Goal: Task Accomplishment & Management: Use online tool/utility

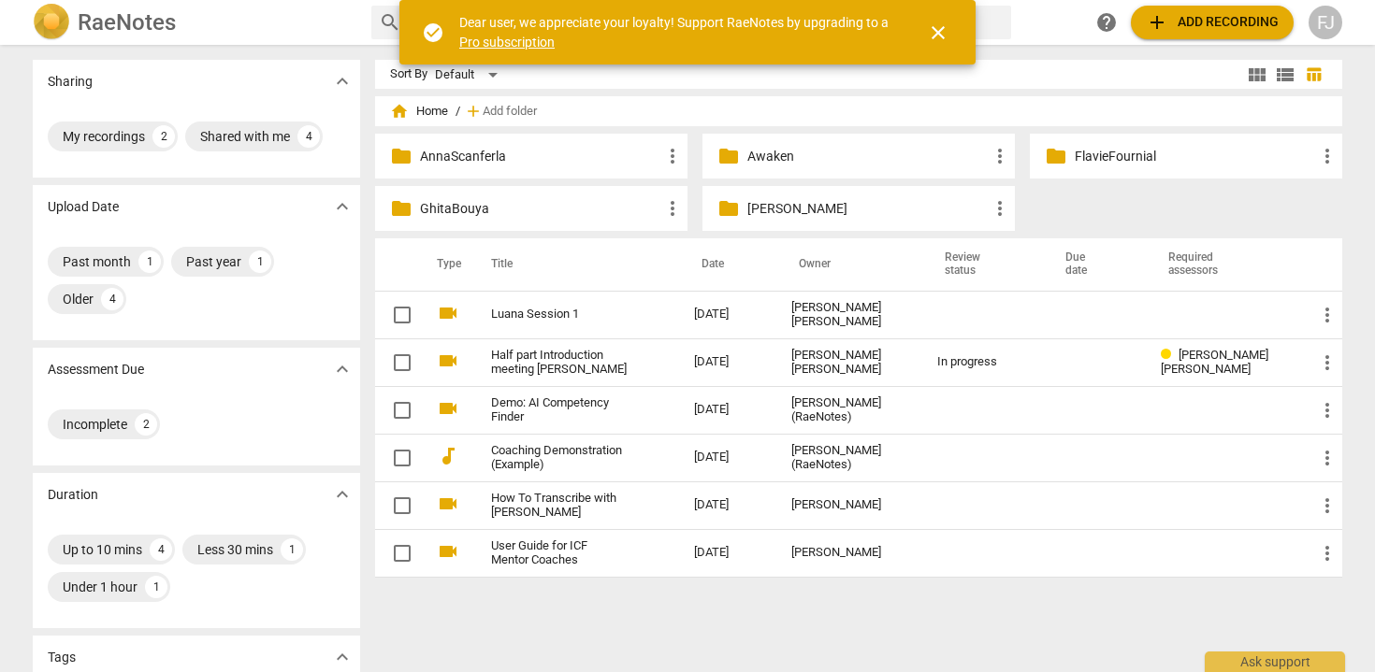
click at [770, 217] on p "[PERSON_NAME]" at bounding box center [867, 209] width 241 height 20
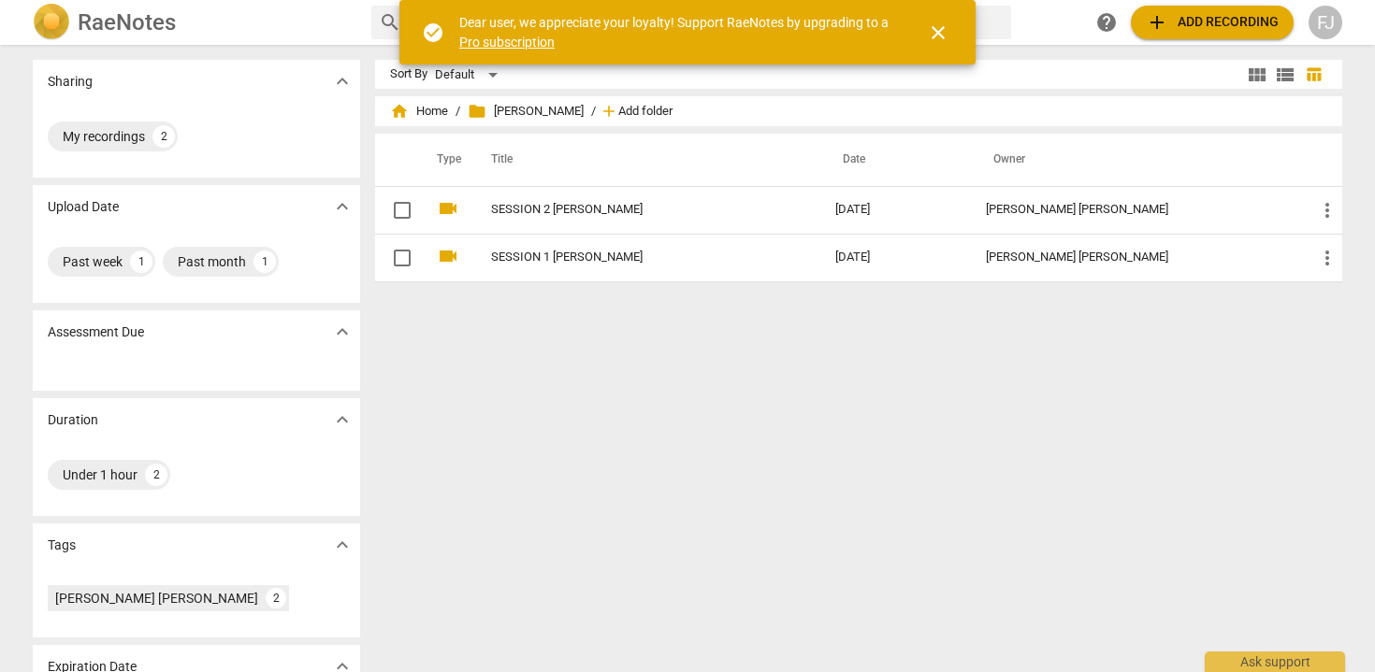
click at [632, 112] on span "Add folder" at bounding box center [645, 112] width 54 height 14
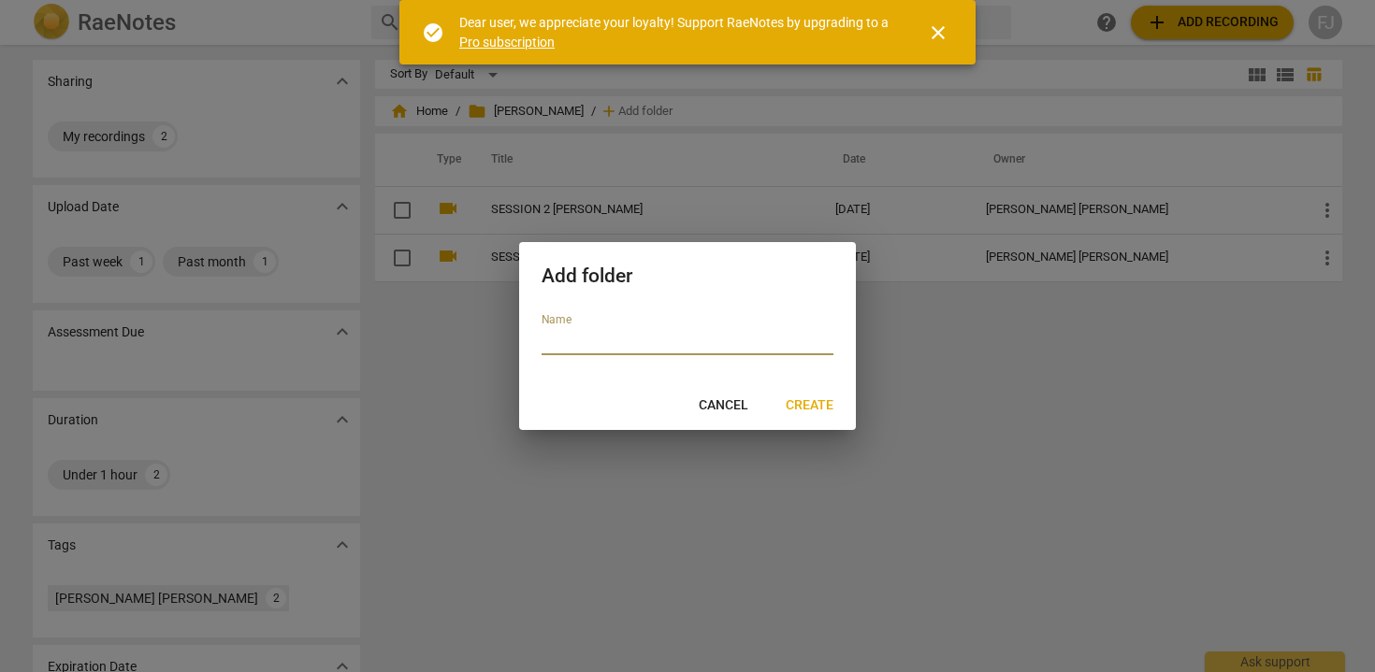
click at [725, 410] on span "Cancel" at bounding box center [723, 405] width 50 height 19
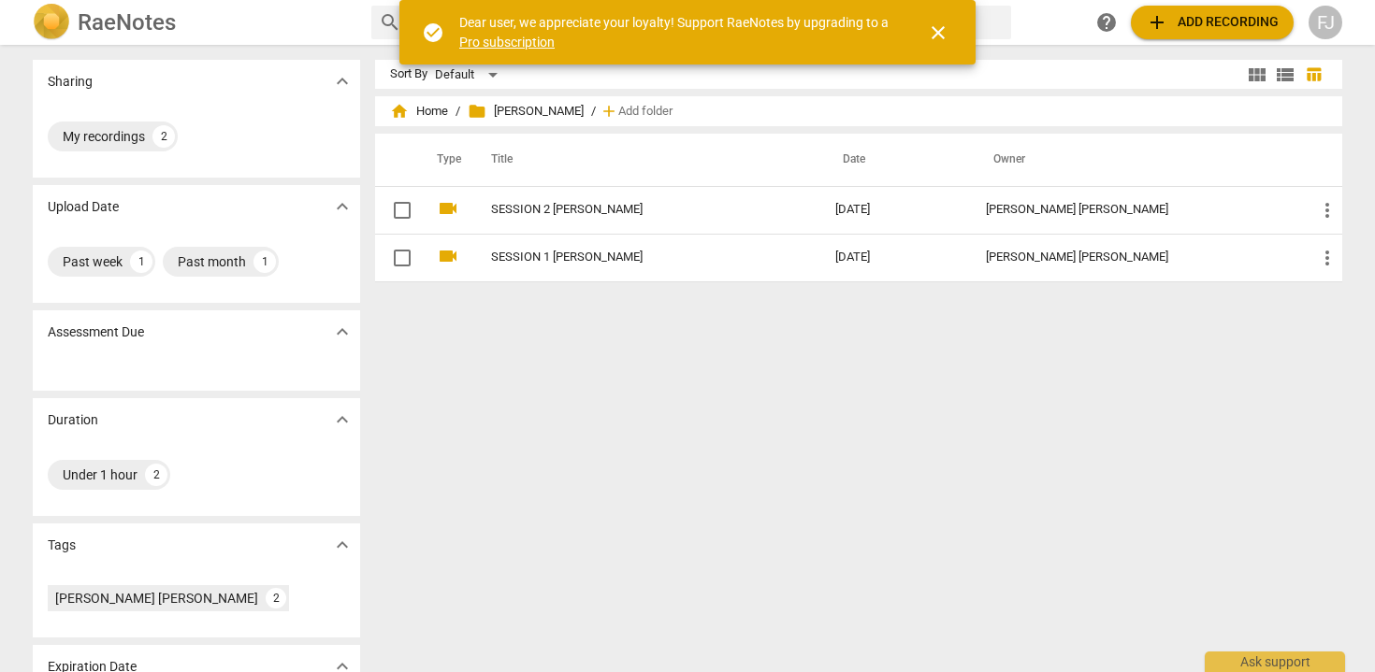
click at [1211, 20] on span "add Add recording" at bounding box center [1211, 22] width 133 height 22
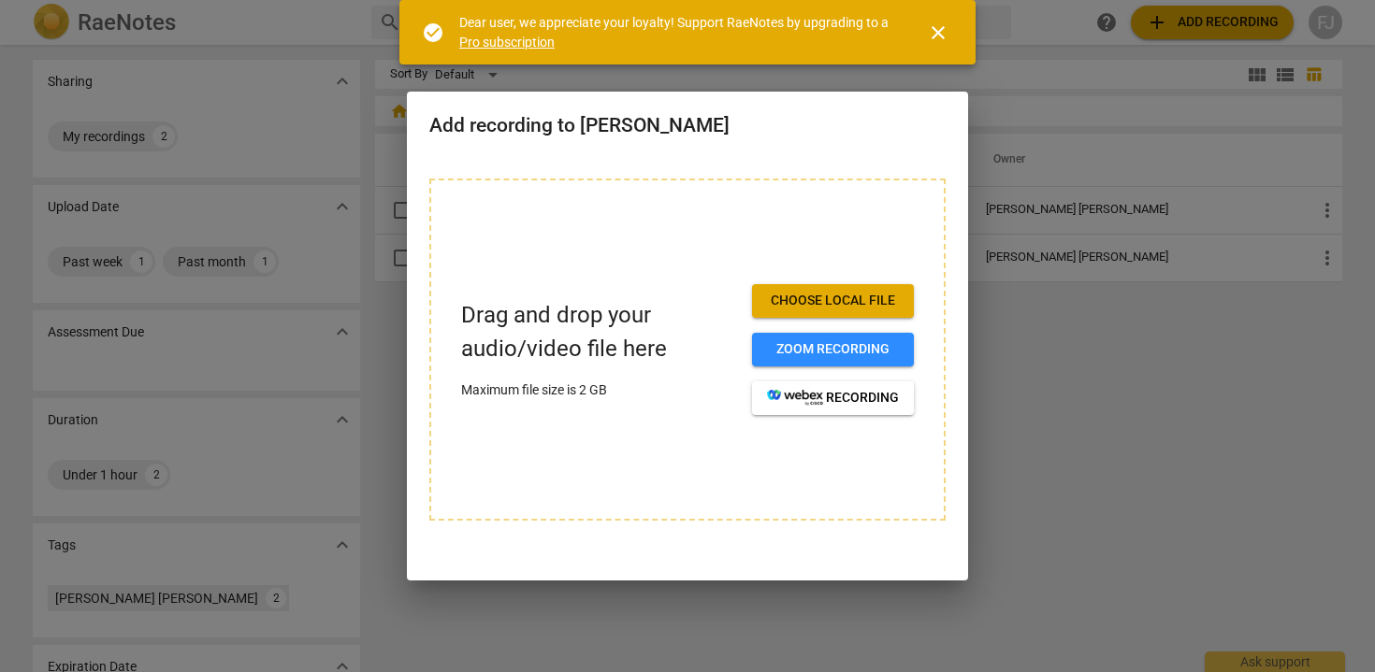
click at [840, 296] on span "Choose local file" at bounding box center [833, 301] width 132 height 19
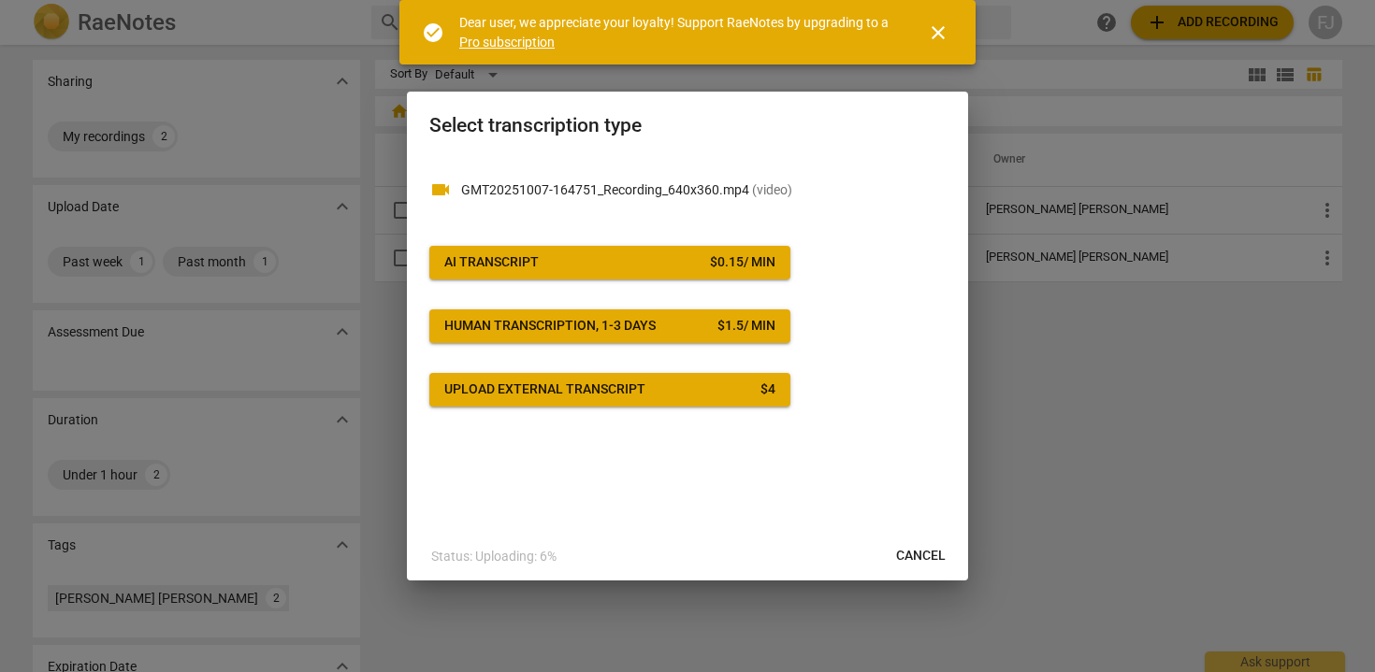
click at [659, 266] on span "AI Transcript $ 0.15 / min" at bounding box center [609, 262] width 331 height 19
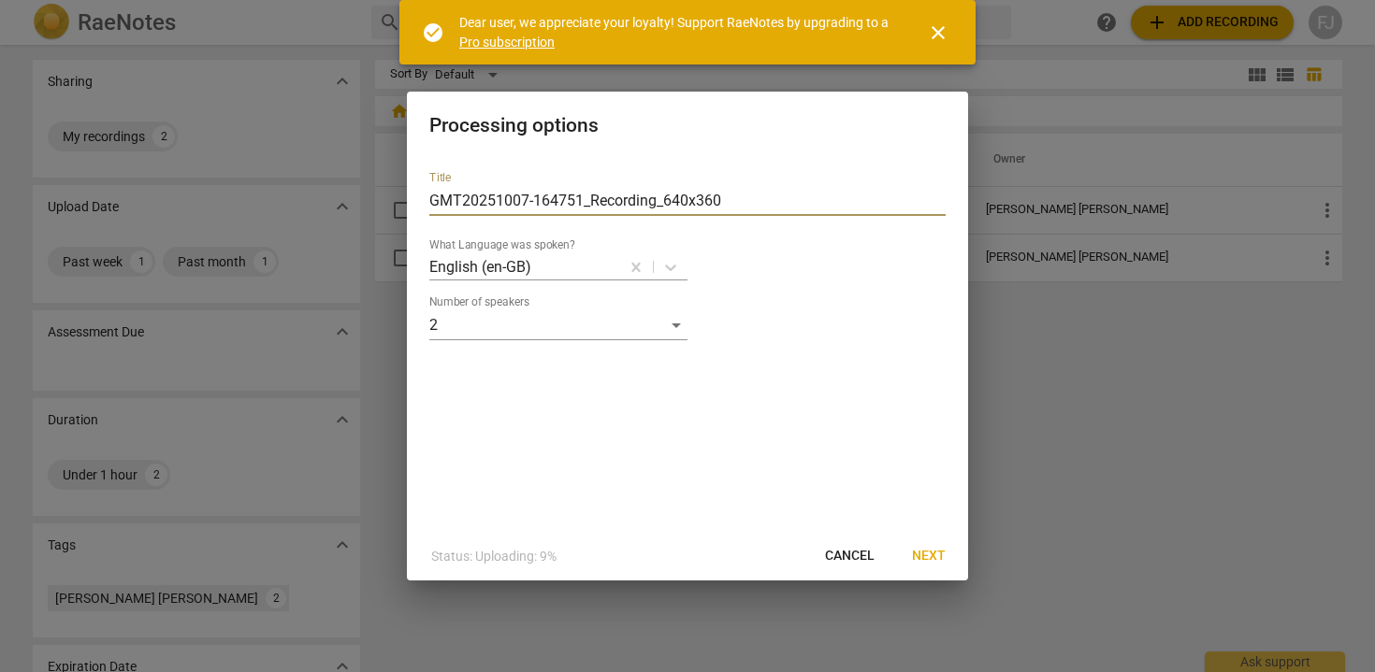
drag, startPoint x: 742, startPoint y: 200, endPoint x: 337, endPoint y: 187, distance: 405.1
click at [337, 187] on div "Processing options Title GMT20251007-164751_Recording_640x360 What Language was…" at bounding box center [687, 336] width 1375 height 672
type input "SESSION 3 [PERSON_NAME]"
click at [596, 266] on div at bounding box center [575, 267] width 84 height 22
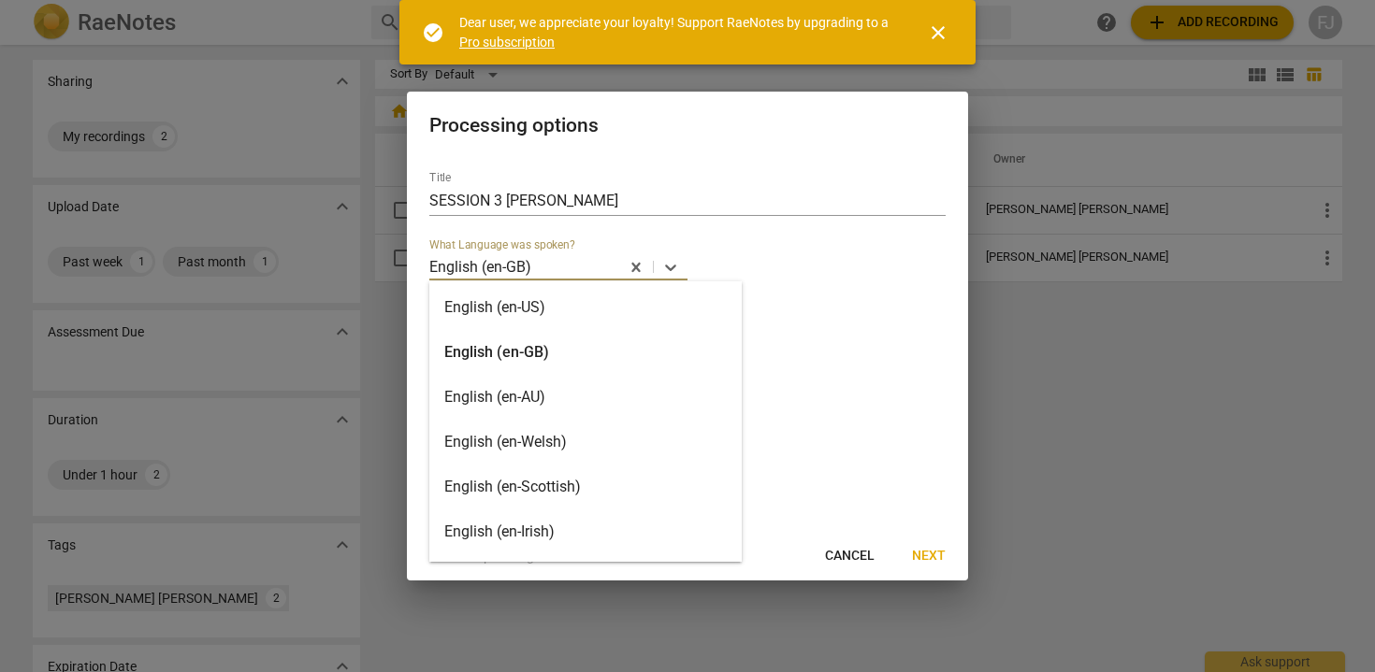
click at [562, 396] on div "English (en-AU)" at bounding box center [585, 397] width 312 height 45
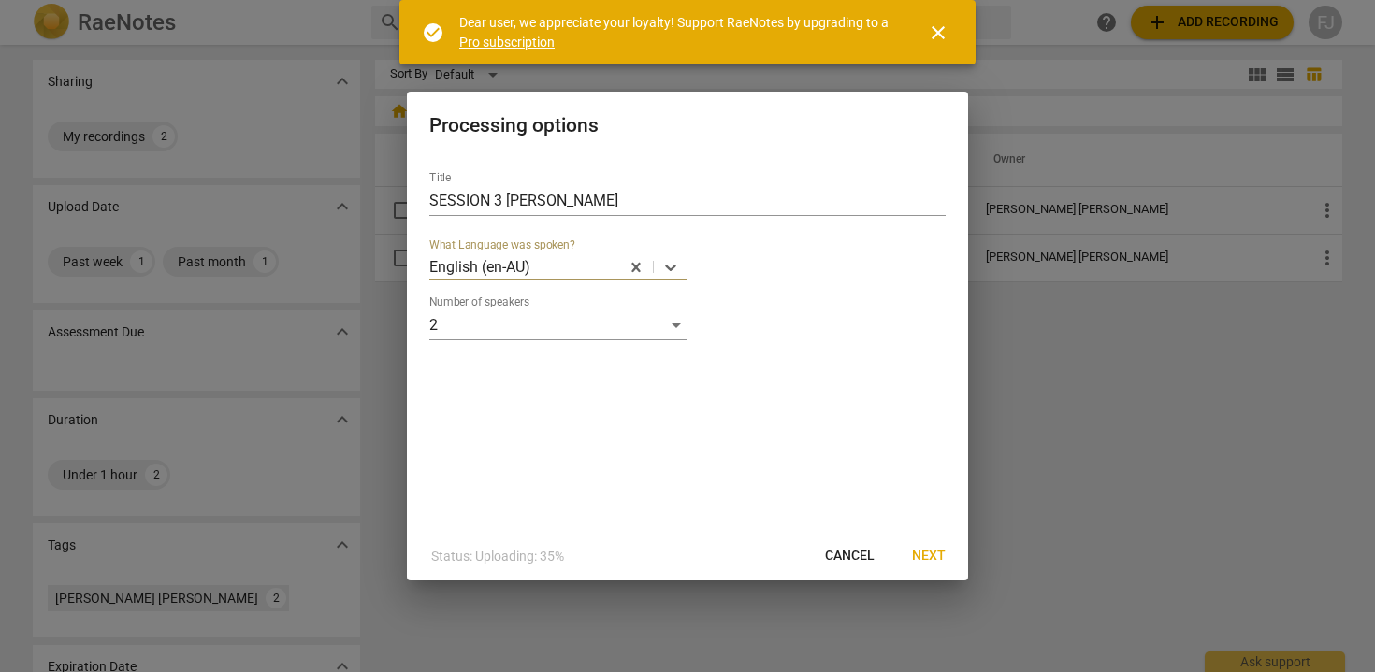
click at [924, 554] on span "Next" at bounding box center [929, 556] width 34 height 19
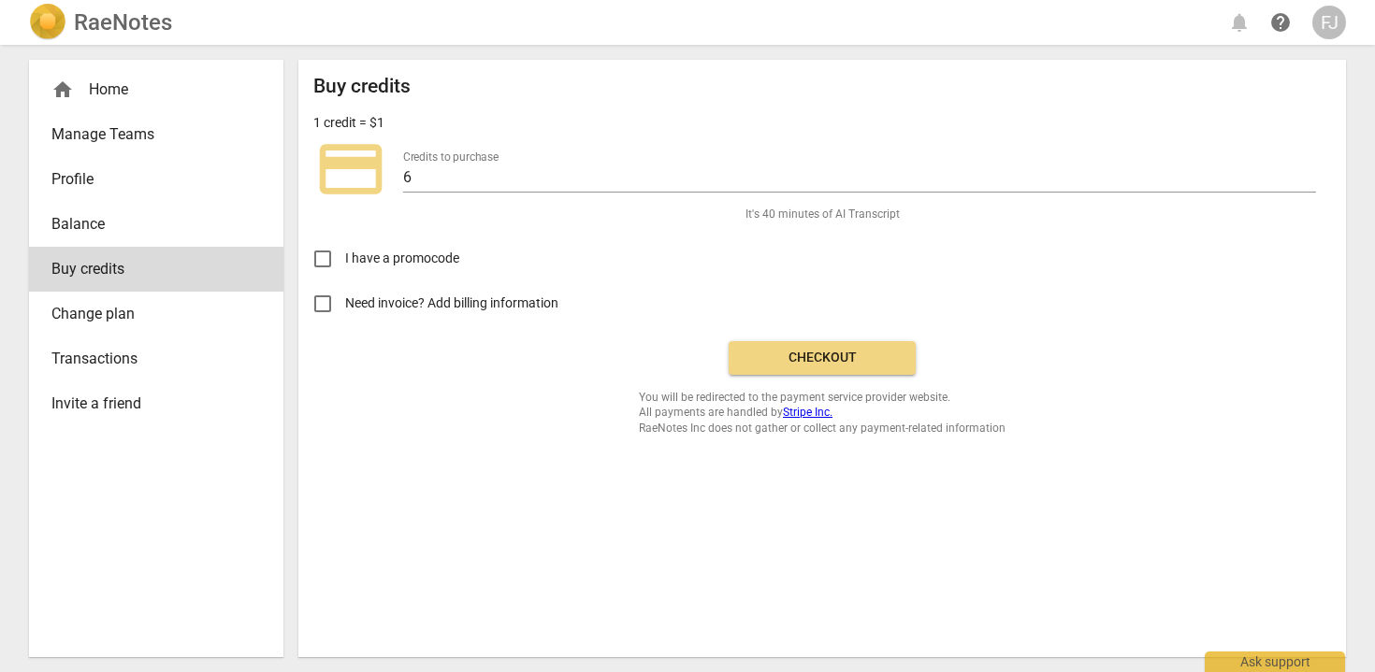
click at [871, 368] on button "Checkout" at bounding box center [821, 358] width 187 height 34
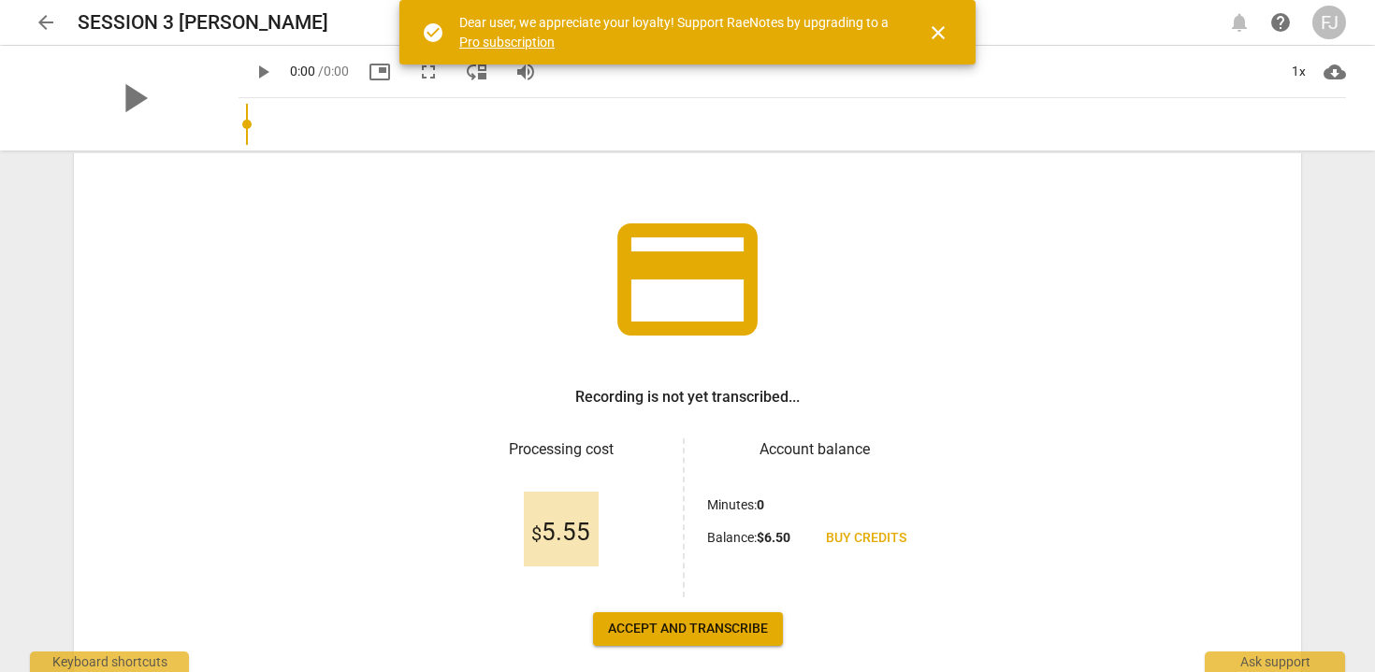
scroll to position [171, 0]
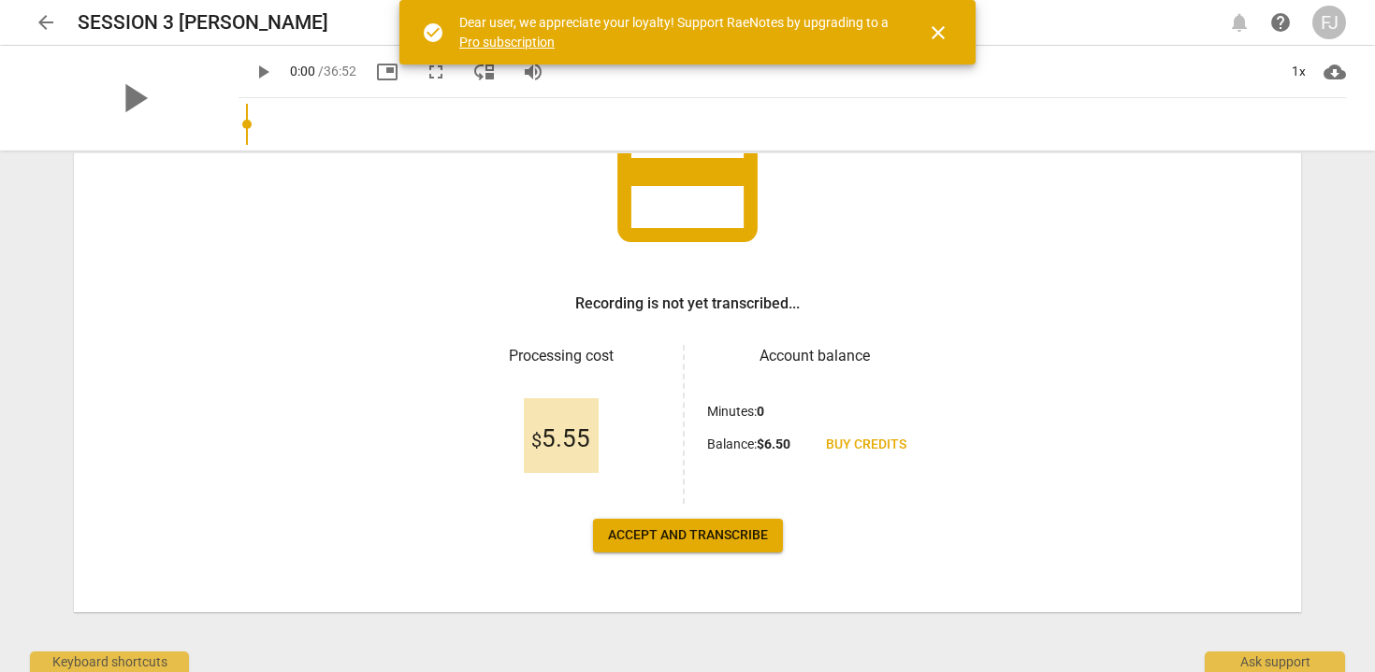
click at [648, 535] on span "Accept and transcribe" at bounding box center [688, 535] width 160 height 19
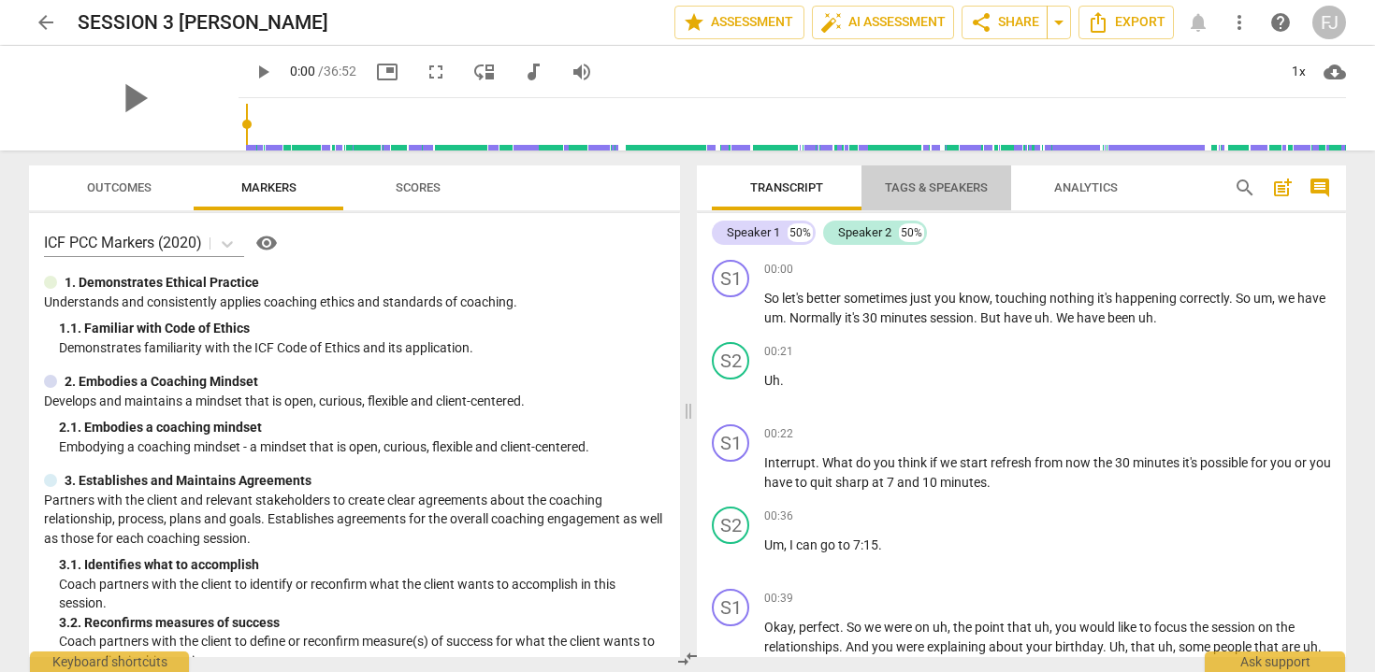
click at [950, 189] on span "Tags & Speakers" at bounding box center [936, 187] width 103 height 14
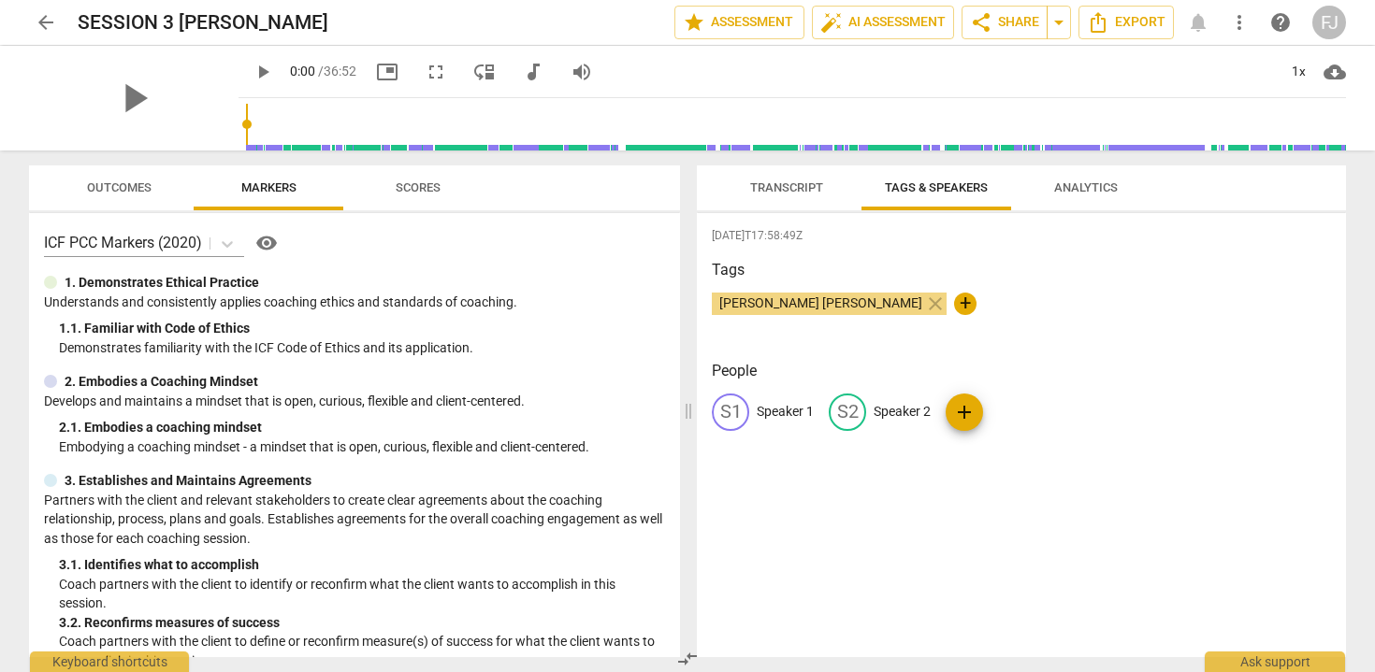
click at [799, 410] on p "Speaker 1" at bounding box center [784, 412] width 57 height 20
type input "[PERSON_NAME] [PERSON_NAME]"
click at [1006, 409] on p "Speaker 2" at bounding box center [1023, 412] width 57 height 20
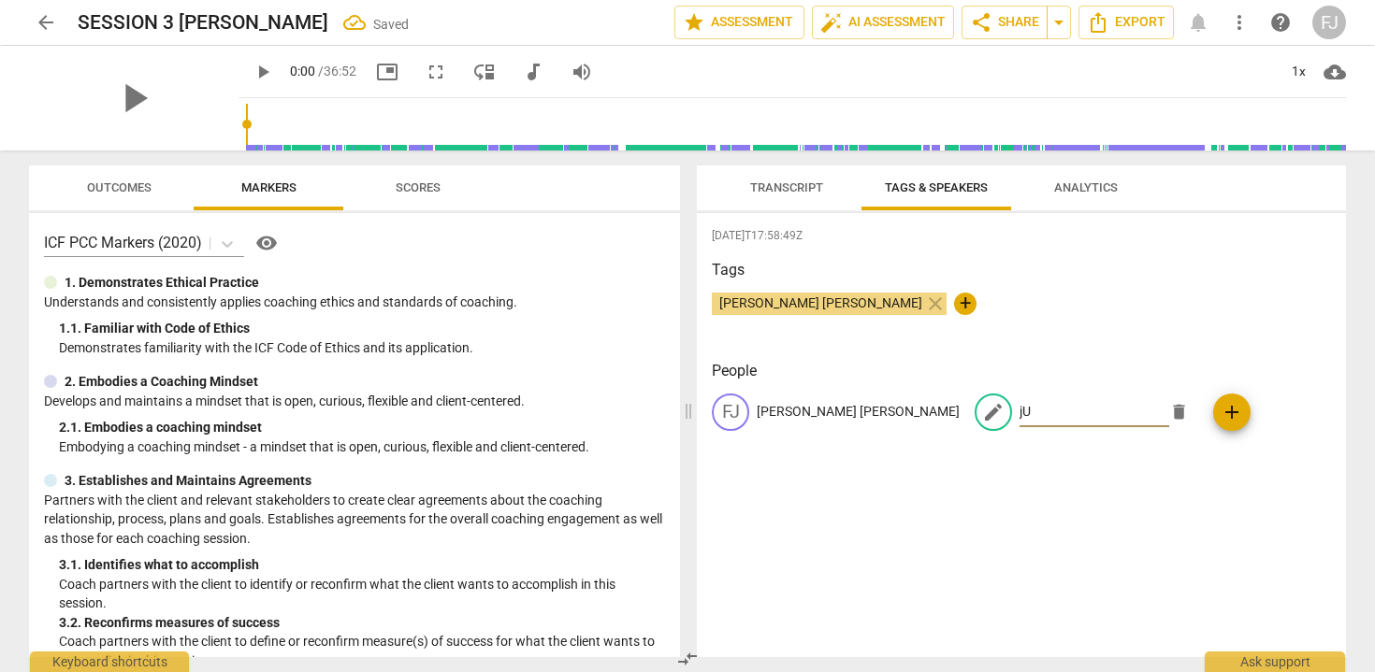
type input "j"
type input "Justin Green"
click at [861, 21] on span "auto_fix_high AI Assessment" at bounding box center [882, 22] width 125 height 22
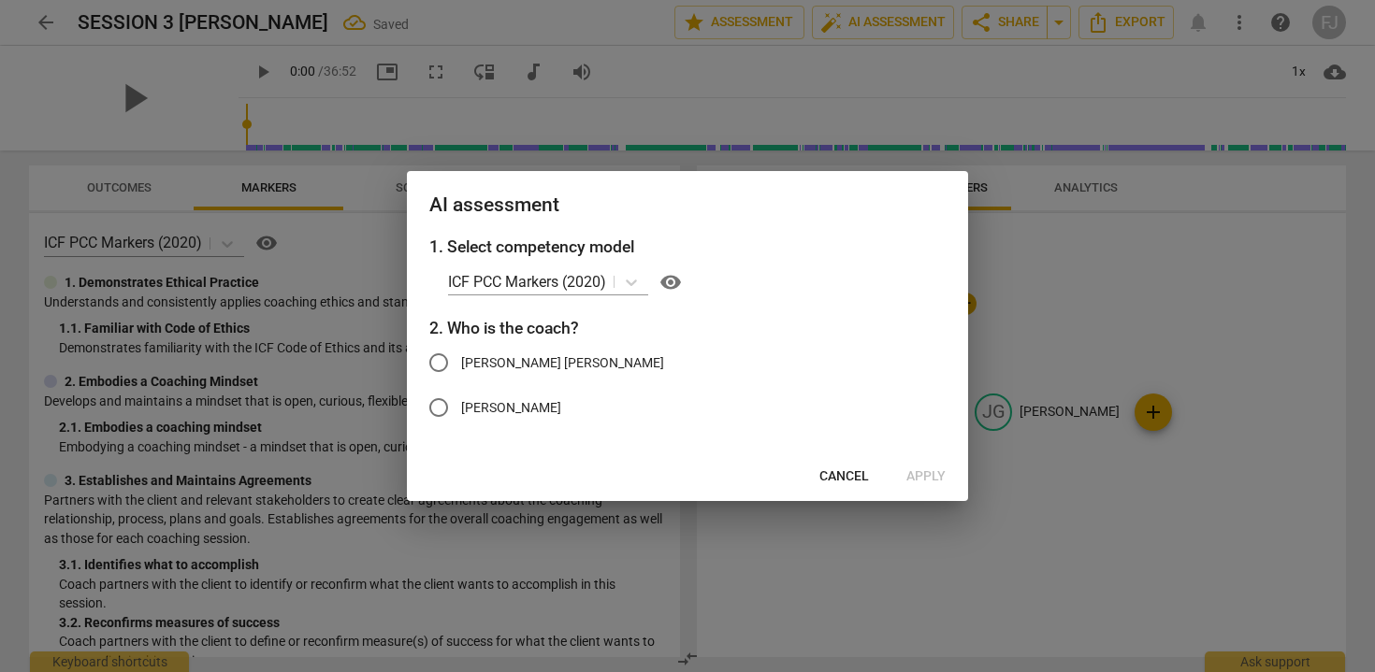
click at [488, 367] on span "[PERSON_NAME] [PERSON_NAME]" at bounding box center [562, 363] width 203 height 20
click at [461, 367] on input "[PERSON_NAME] [PERSON_NAME]" at bounding box center [438, 362] width 45 height 45
radio input "true"
click at [929, 478] on span "Apply" at bounding box center [925, 477] width 39 height 19
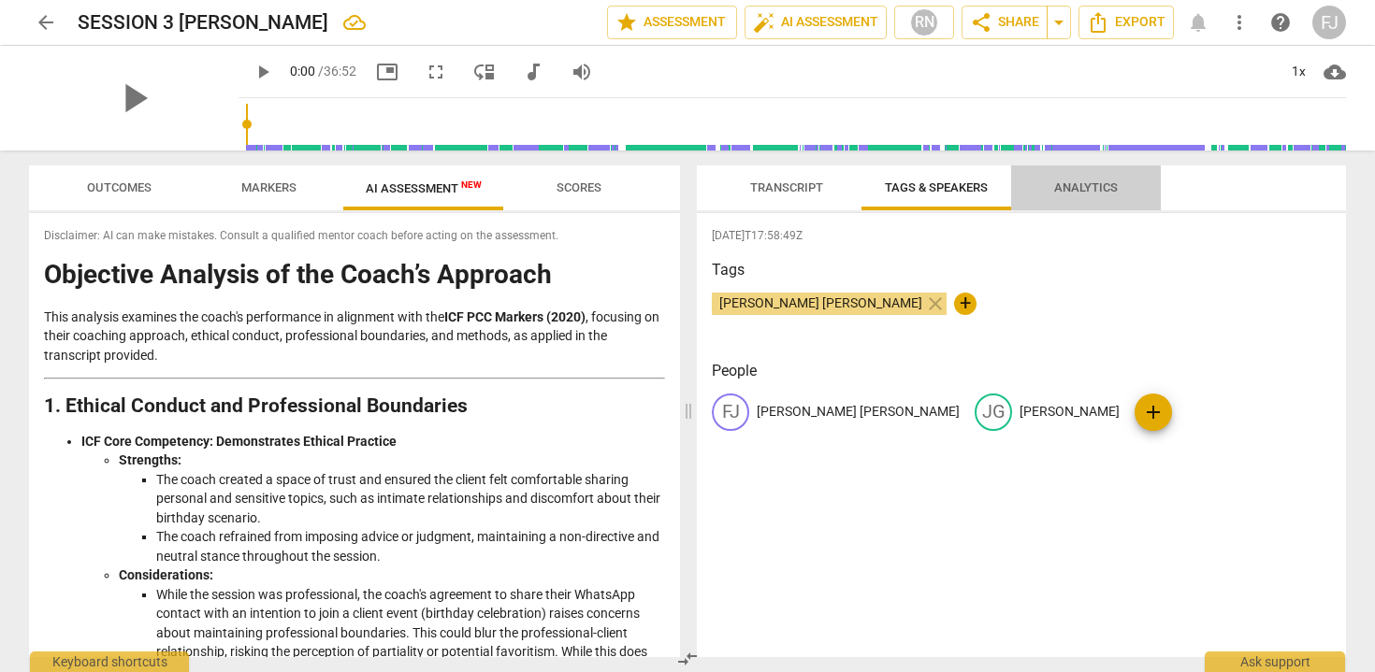
click at [1092, 180] on span "Analytics" at bounding box center [1085, 188] width 108 height 25
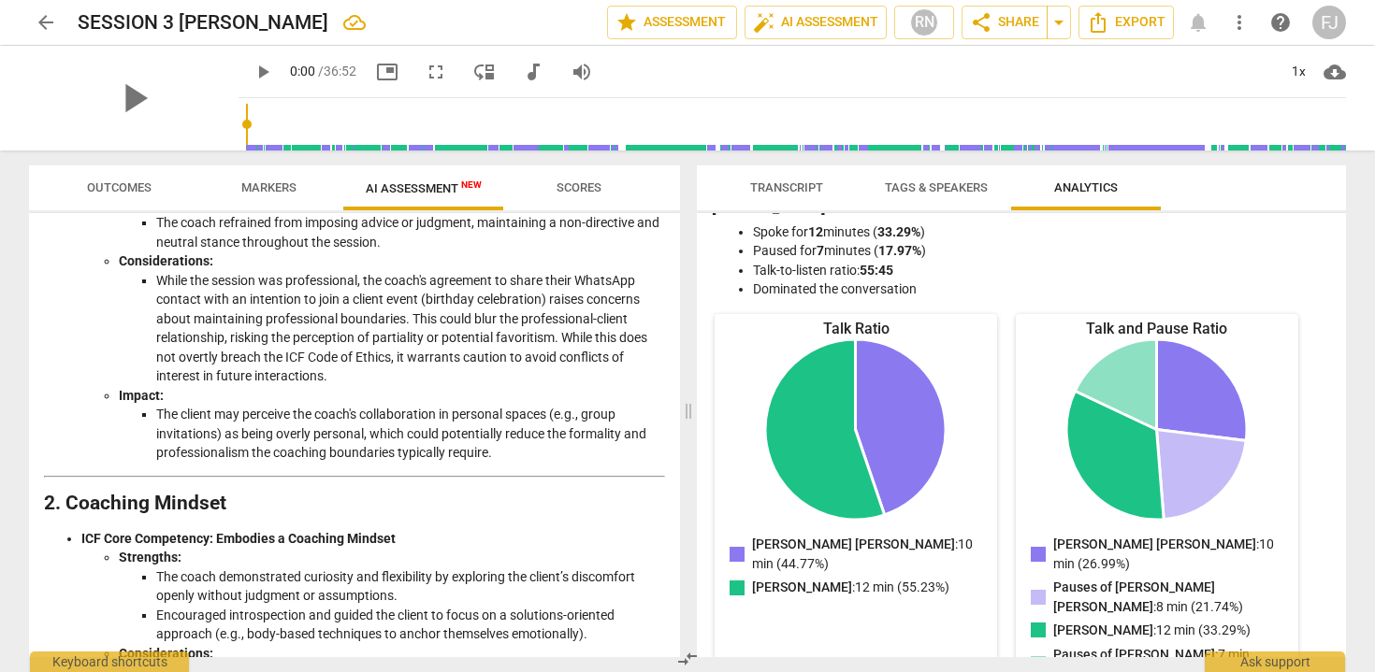
scroll to position [319, 0]
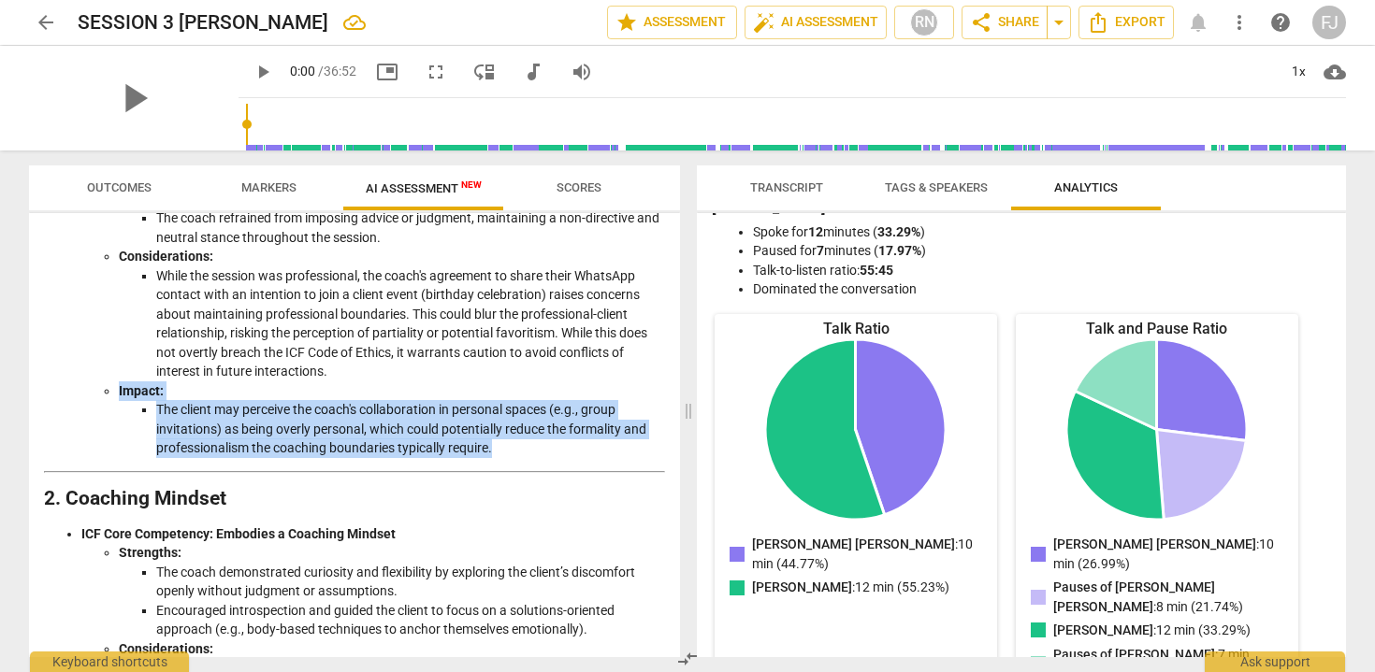
drag, startPoint x: 515, startPoint y: 450, endPoint x: 108, endPoint y: 384, distance: 412.0
click at [119, 384] on li "Impact: The client may perceive the coach's collaboration in personal spaces (e…" at bounding box center [392, 420] width 546 height 77
copy li "Impact: The client may perceive the coach's collaboration in personal spaces (e…"
click at [790, 180] on span "Transcript" at bounding box center [786, 187] width 73 height 14
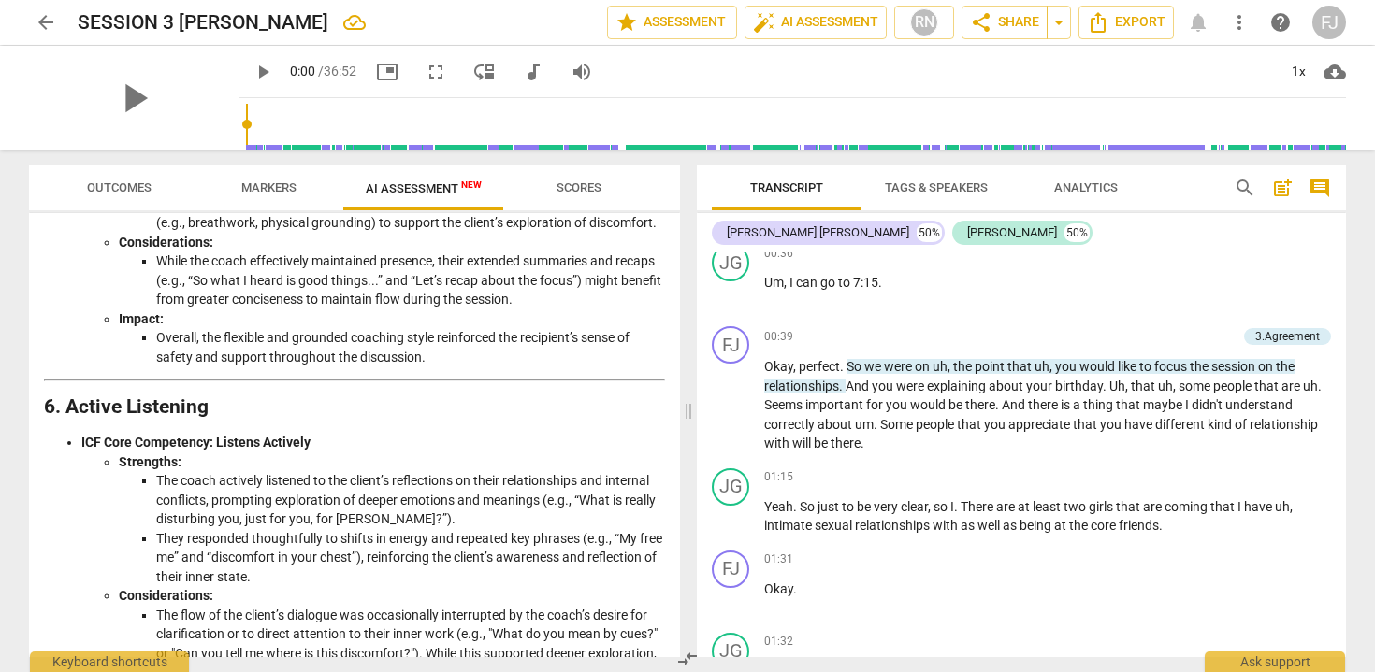
scroll to position [1753, 0]
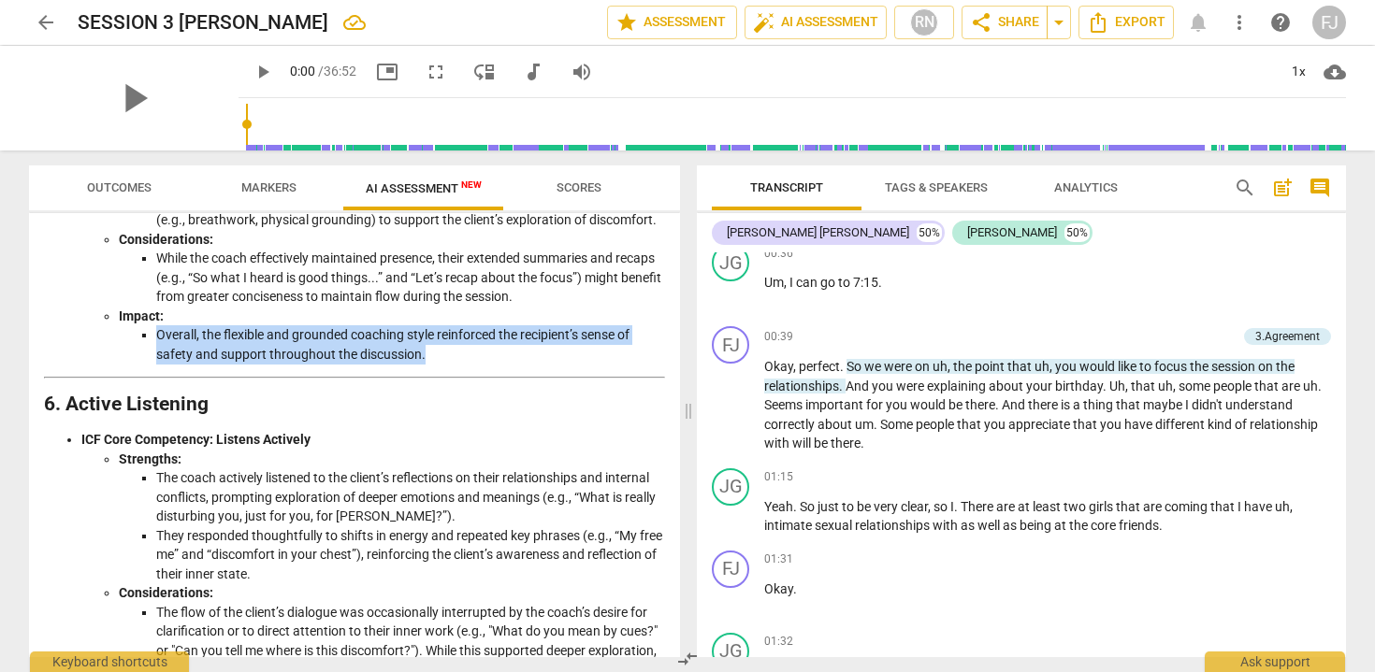
drag, startPoint x: 439, startPoint y: 382, endPoint x: 120, endPoint y: 362, distance: 320.4
click at [120, 362] on ul "Overall, the flexible and grounded coaching style reinforced the recipient’s se…" at bounding box center [392, 344] width 546 height 38
copy li "Overall, the flexible and grounded coaching style reinforced the recipient’s se…"
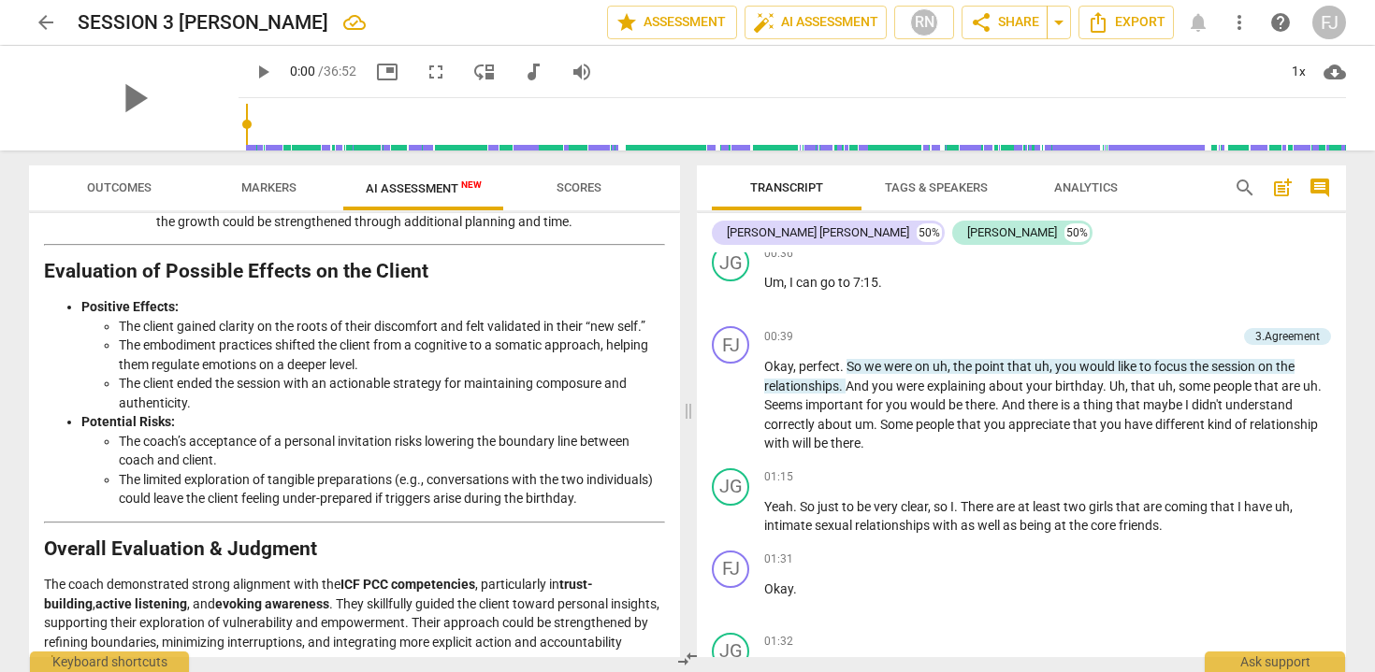
scroll to position [3054, 0]
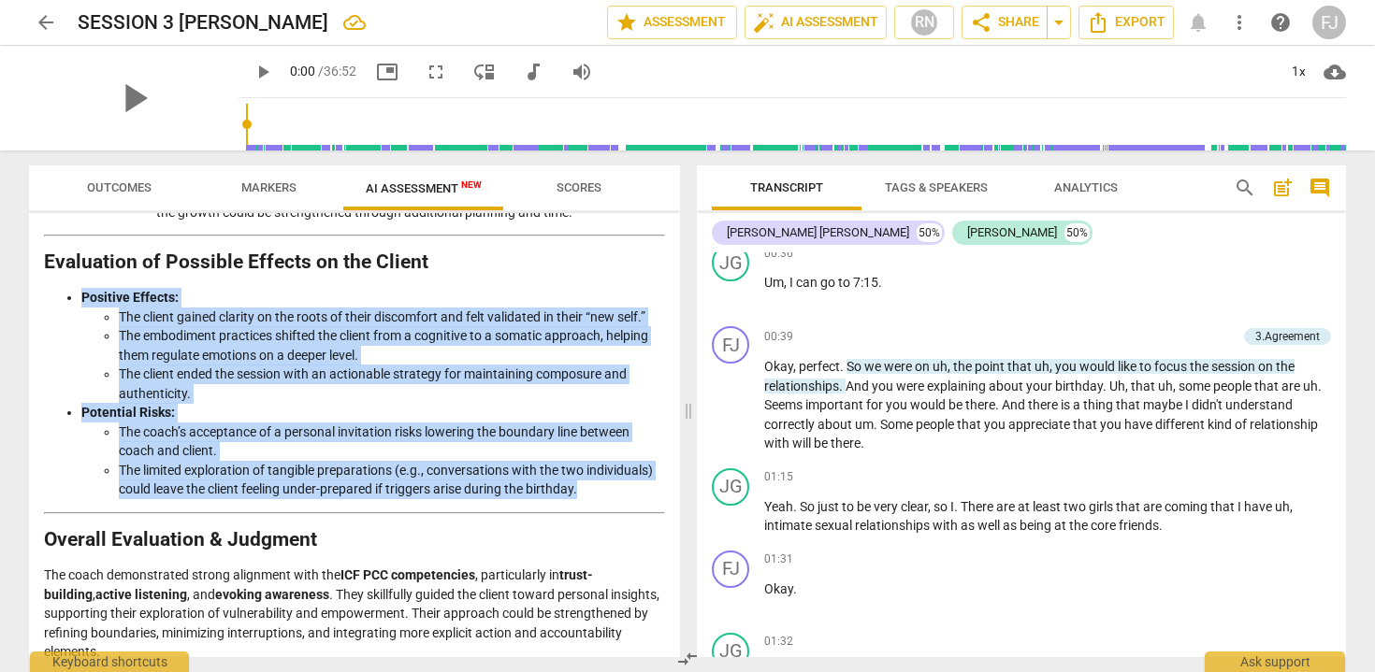
drag, startPoint x: 595, startPoint y: 528, endPoint x: 75, endPoint y: 332, distance: 555.7
click at [75, 332] on ul "Positive Effects: The client gained clarity on the roots of their discomfort an…" at bounding box center [354, 393] width 621 height 211
copy ul "Positive Effects: The client gained clarity on the roots of their discomfort an…"
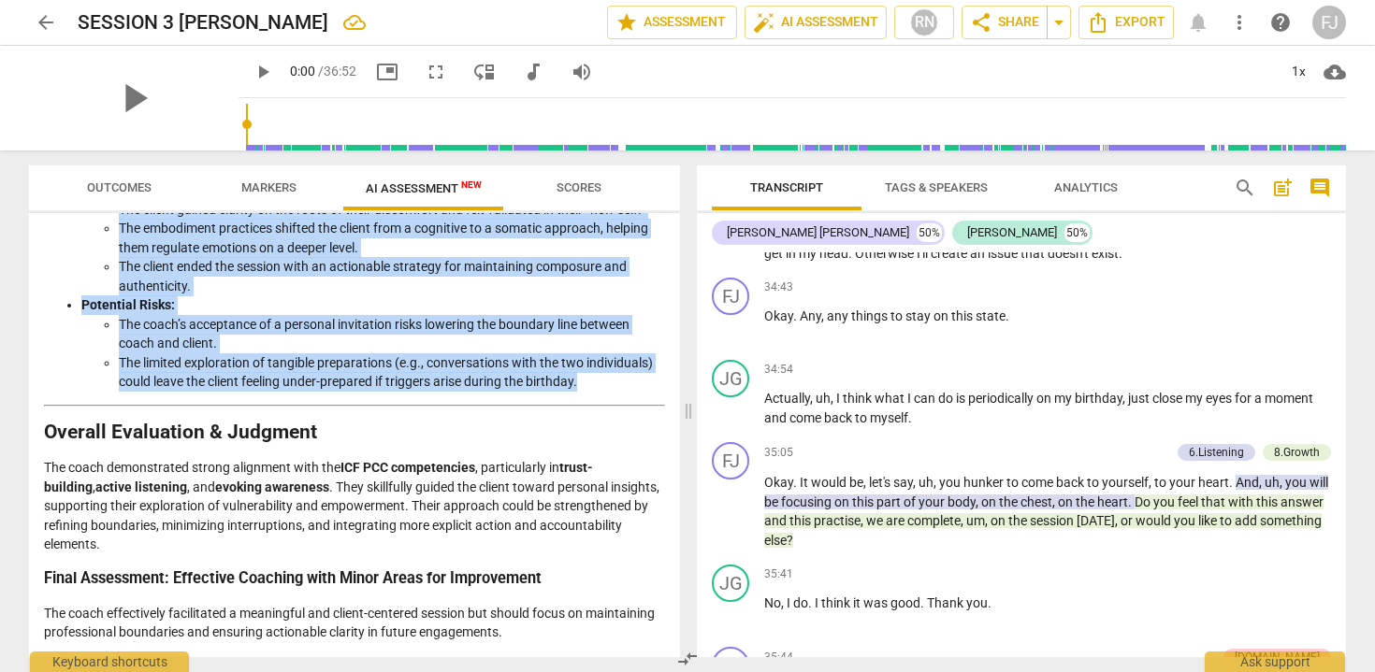
scroll to position [10585, 0]
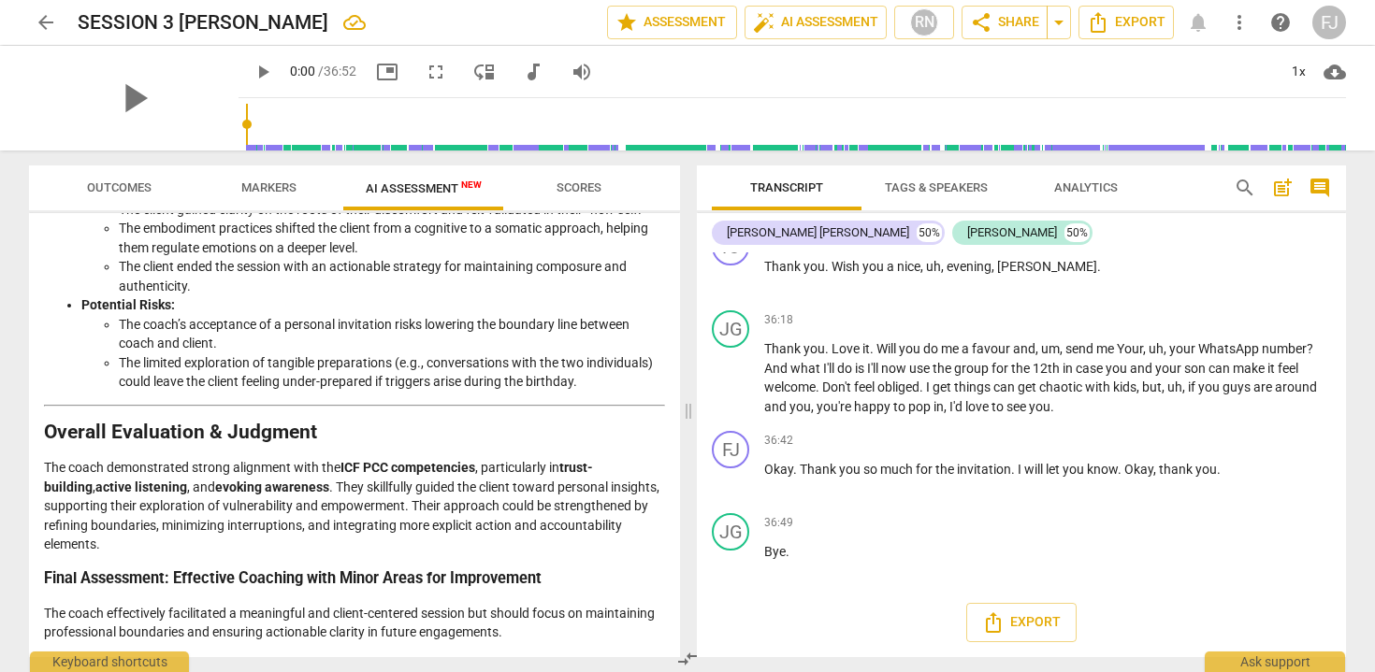
click at [574, 634] on p "The coach effectively facilitated a meaningful and client-centered session but …" at bounding box center [354, 623] width 621 height 38
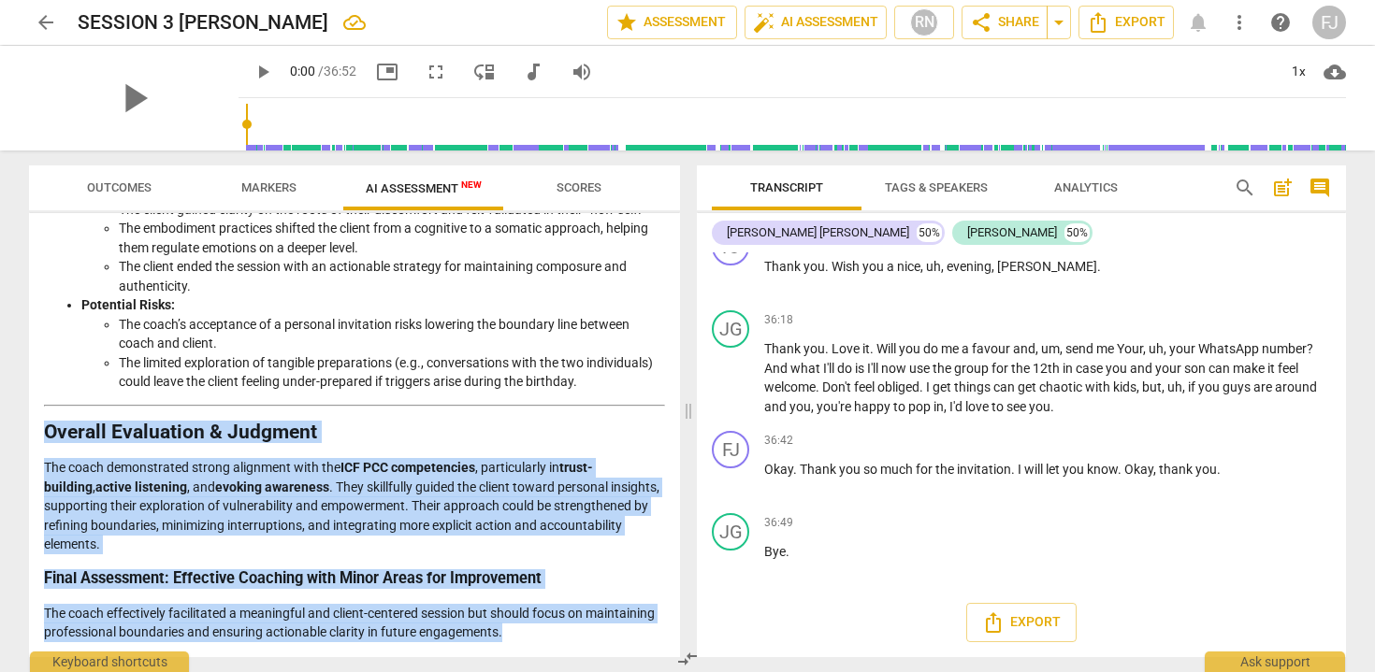
drag, startPoint x: 574, startPoint y: 634, endPoint x: 20, endPoint y: 428, distance: 591.4
click at [20, 428] on div "Outcomes Markers AI Assessment New Scores Disclaimer: AI can make mistakes. Con…" at bounding box center [350, 412] width 673 height 522
copy div "Overall Evaluation & Judgment The coach demonstrated strong alignment with the …"
click at [44, 23] on span "arrow_back" at bounding box center [46, 22] width 22 height 22
